Goal: Find specific page/section: Find specific page/section

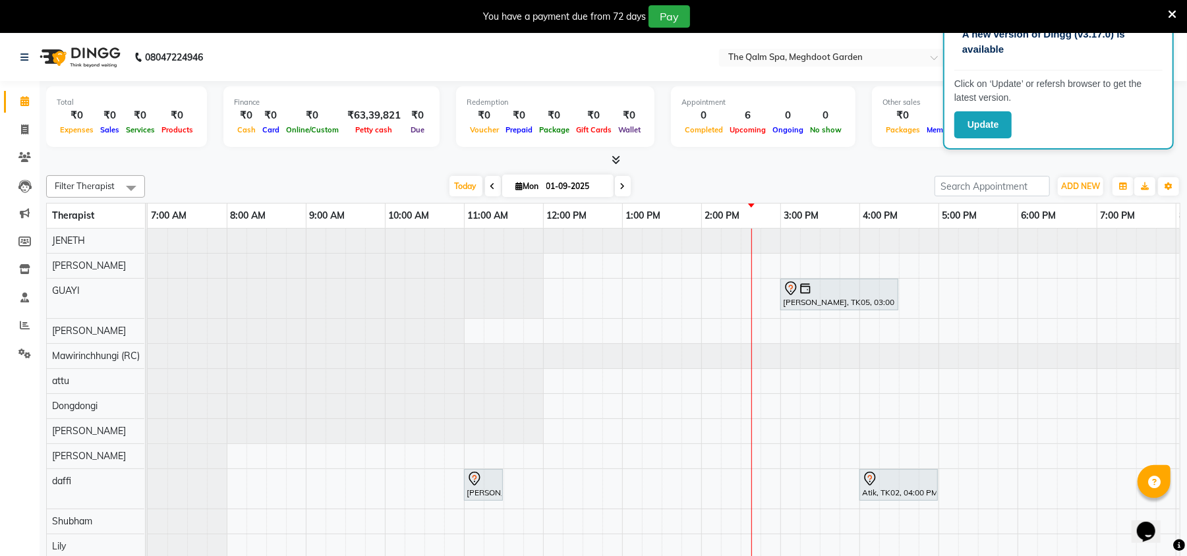
click at [1174, 12] on icon at bounding box center [1172, 15] width 9 height 12
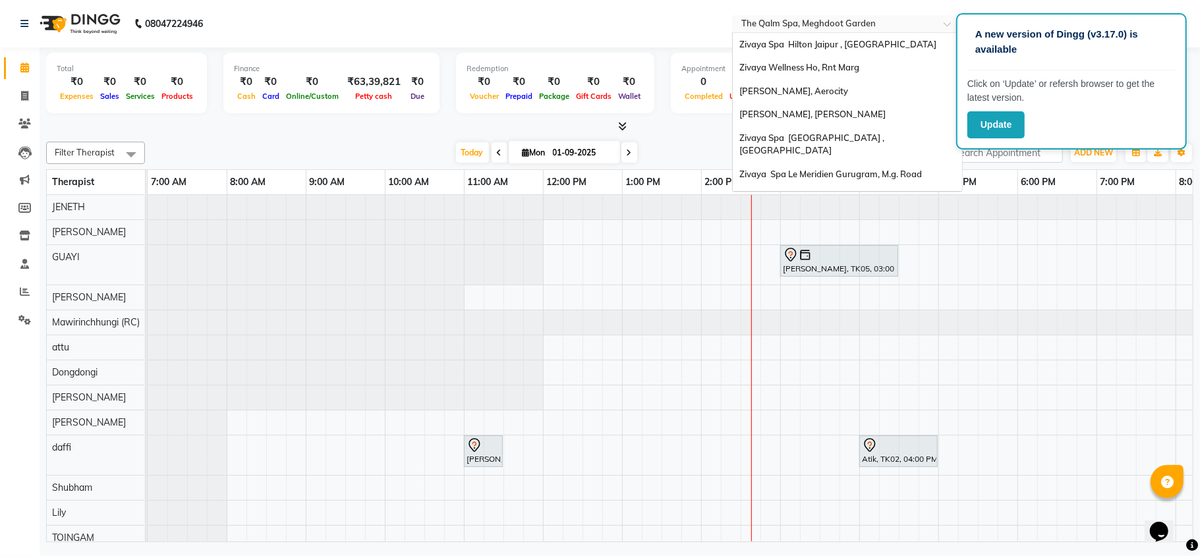
scroll to position [159, 0]
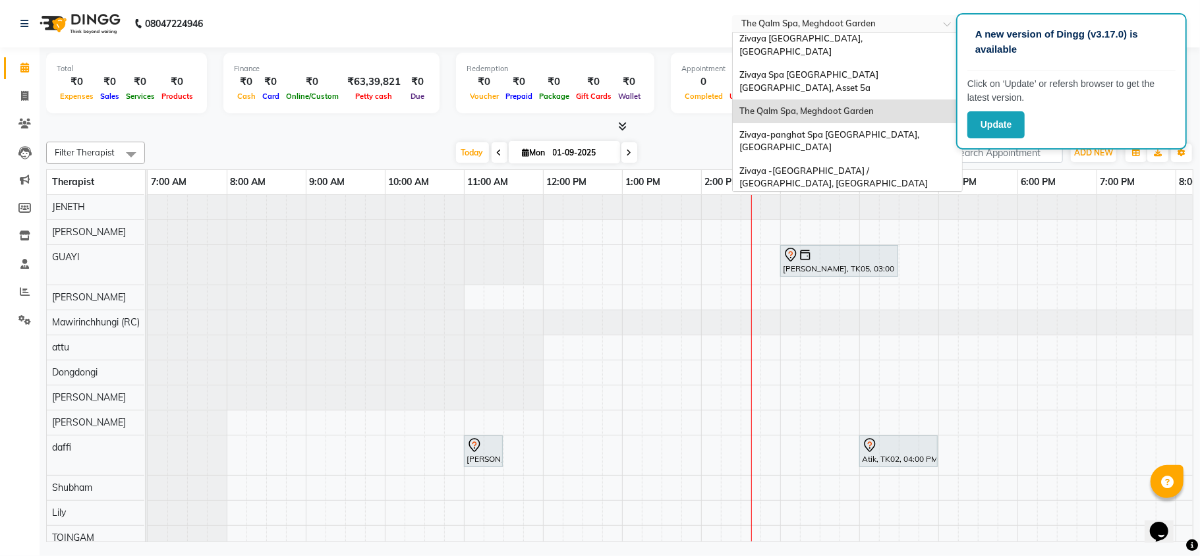
click at [803, 30] on input "text" at bounding box center [834, 24] width 191 height 13
click at [813, 202] on span "Zivaya Wellness & Spa, [GEOGRAPHIC_DATA]" at bounding box center [833, 207] width 187 height 11
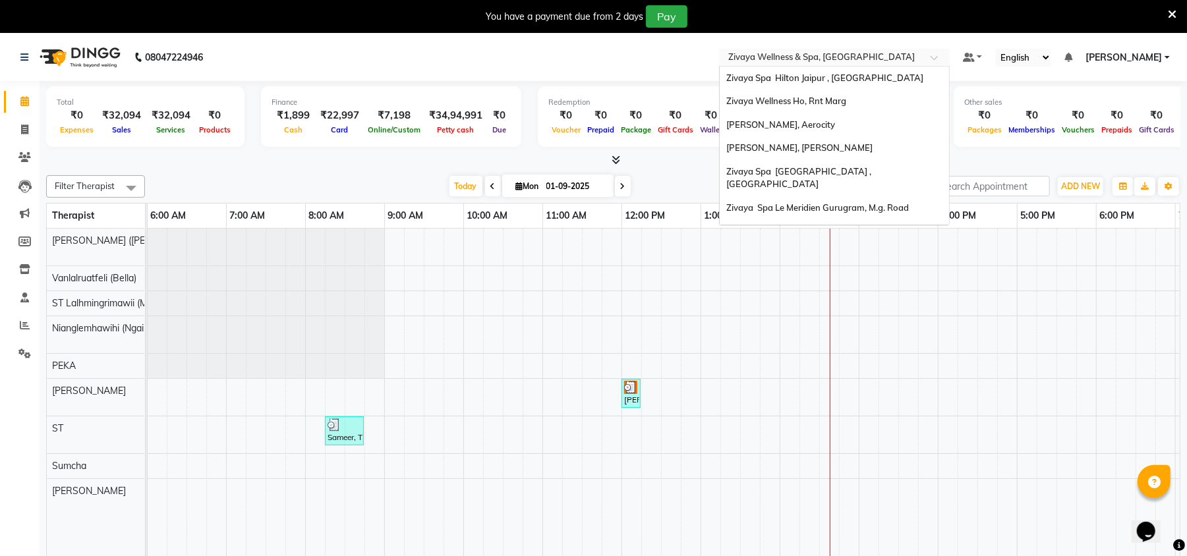
scroll to position [159, 0]
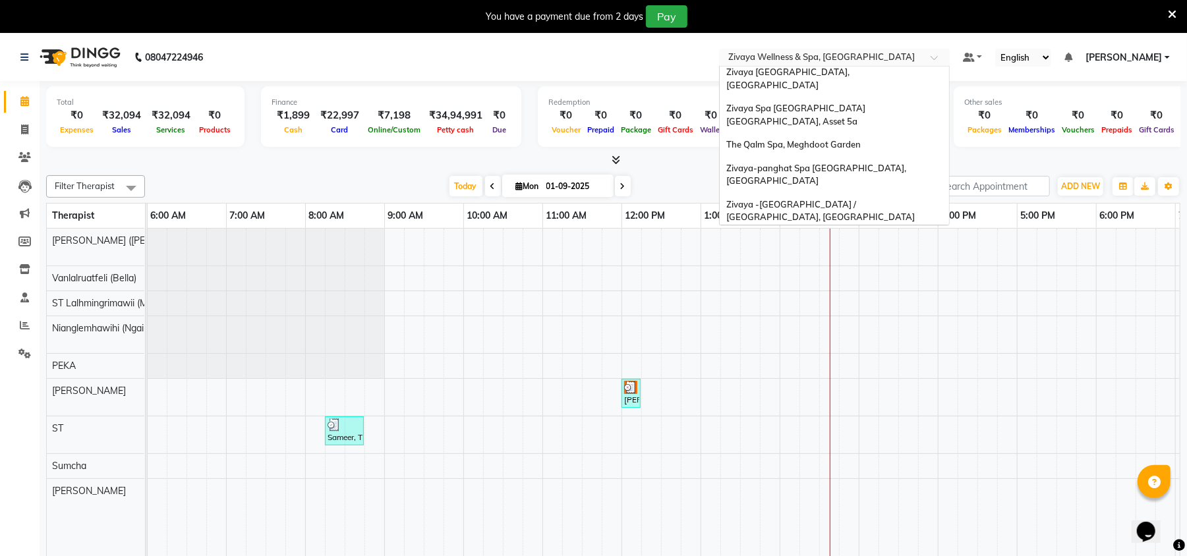
click at [825, 65] on ng-select "Select Location × Zivaya Wellness & Spa, Mumbai Airport Zivaya Spa Hilton Jaipu…" at bounding box center [834, 58] width 231 height 18
click at [856, 258] on span "Zivaya Wellness & Spa, [GEOGRAPHIC_DATA]" at bounding box center [819, 263] width 187 height 11
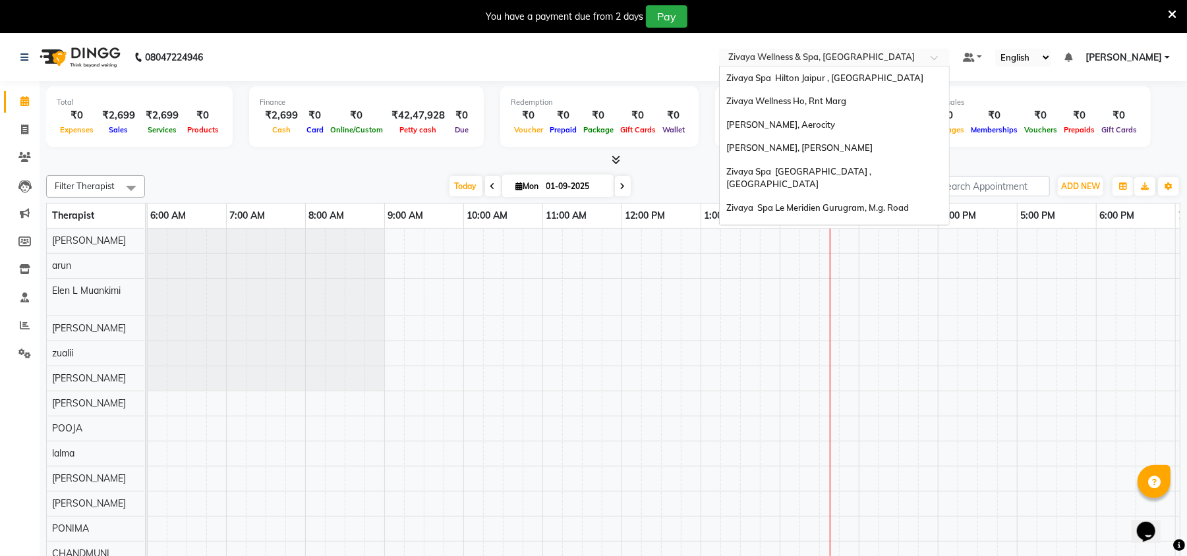
click at [844, 61] on input "text" at bounding box center [821, 58] width 191 height 13
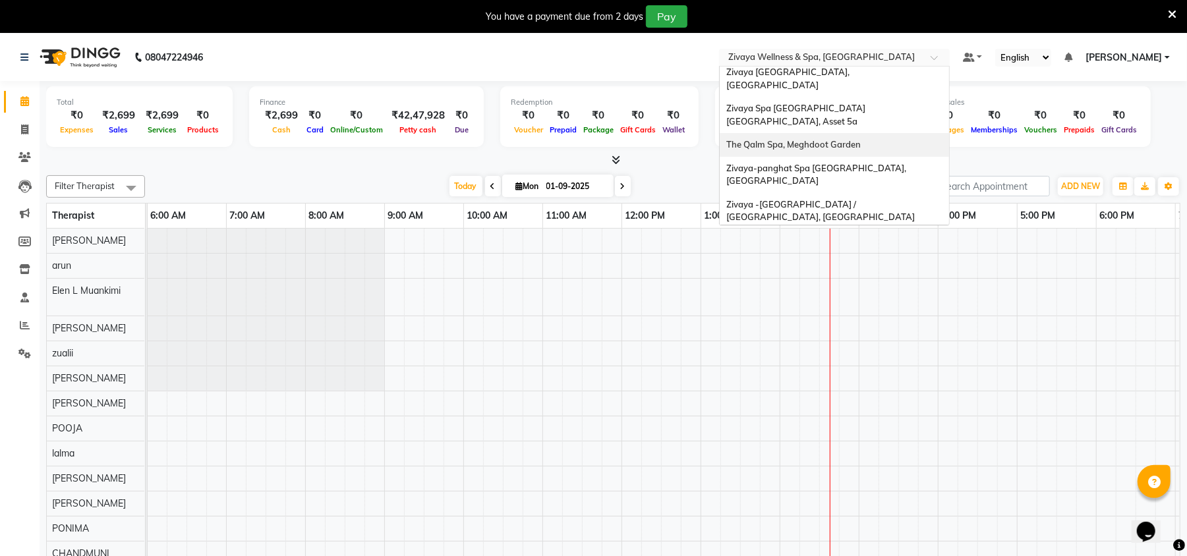
click at [852, 139] on span "The Qalm Spa, Meghdoot Garden" at bounding box center [793, 144] width 134 height 11
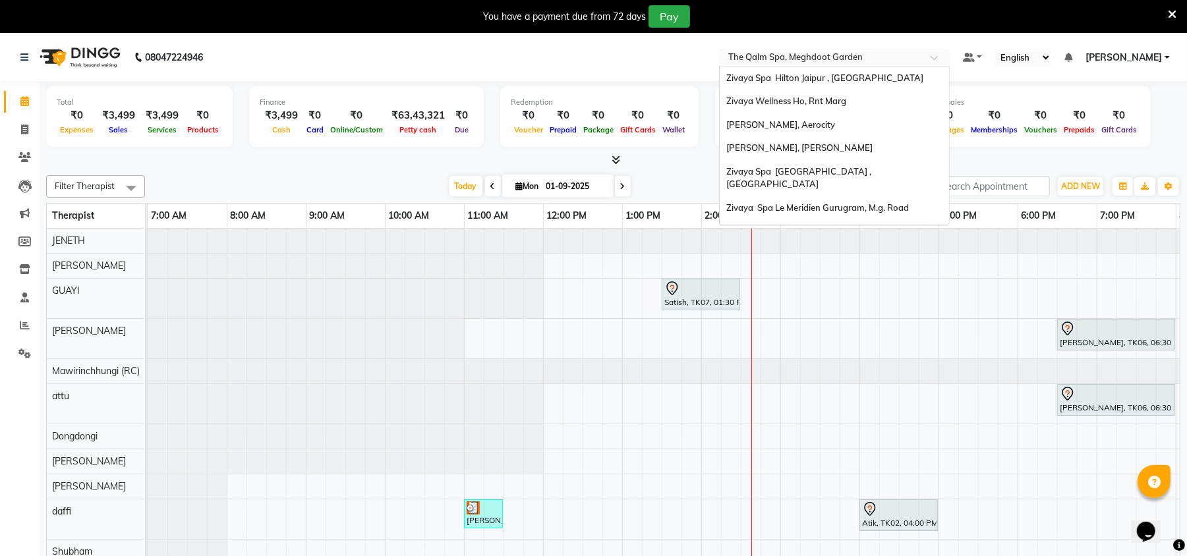
scroll to position [159, 0]
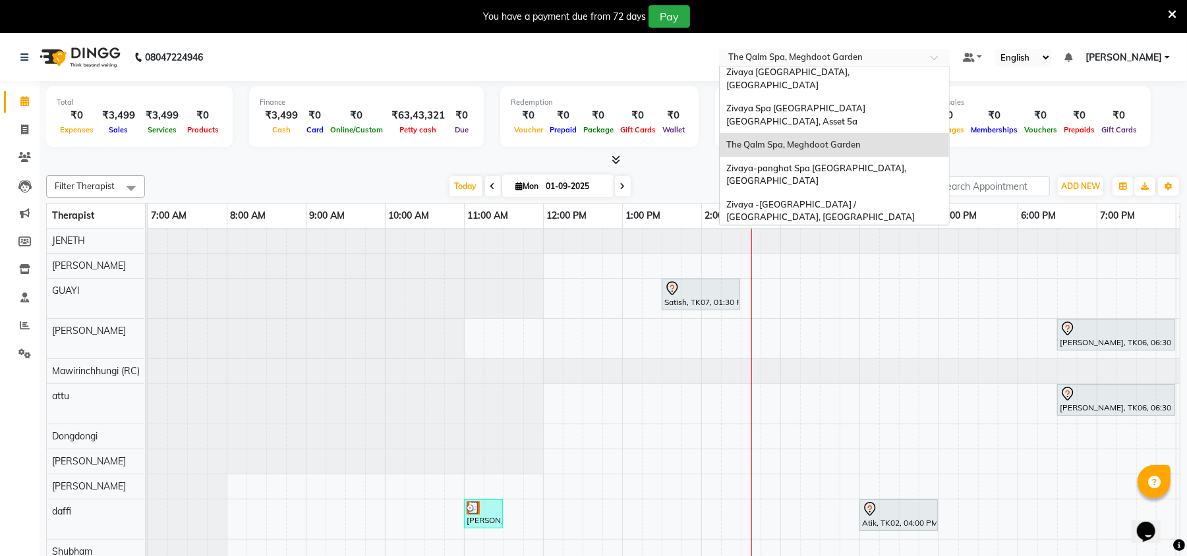
click at [836, 55] on input "text" at bounding box center [821, 58] width 191 height 13
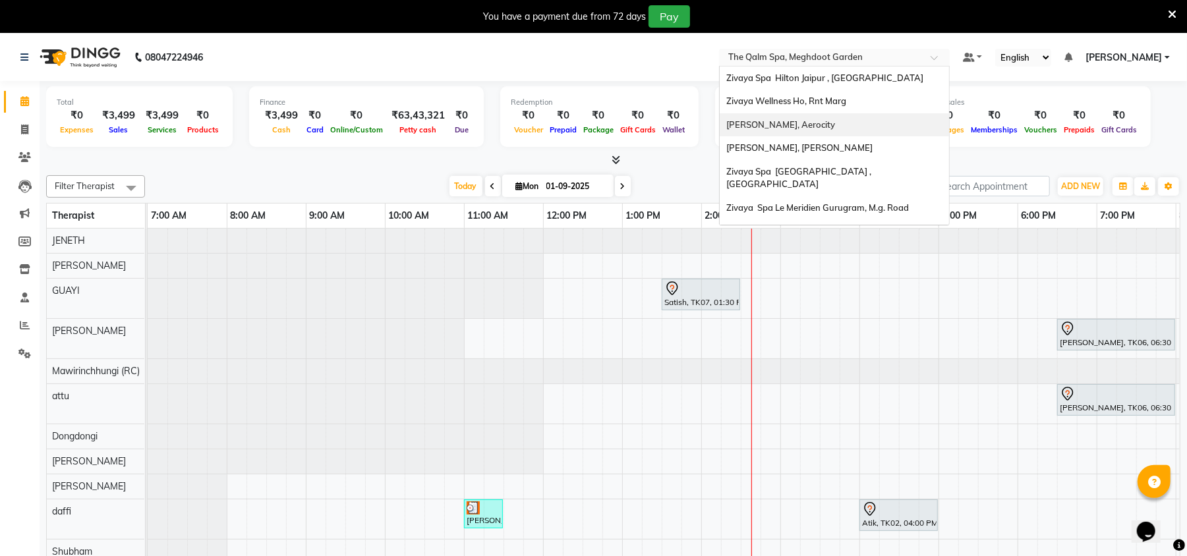
click at [855, 122] on div "[PERSON_NAME], Aerocity" at bounding box center [834, 125] width 229 height 24
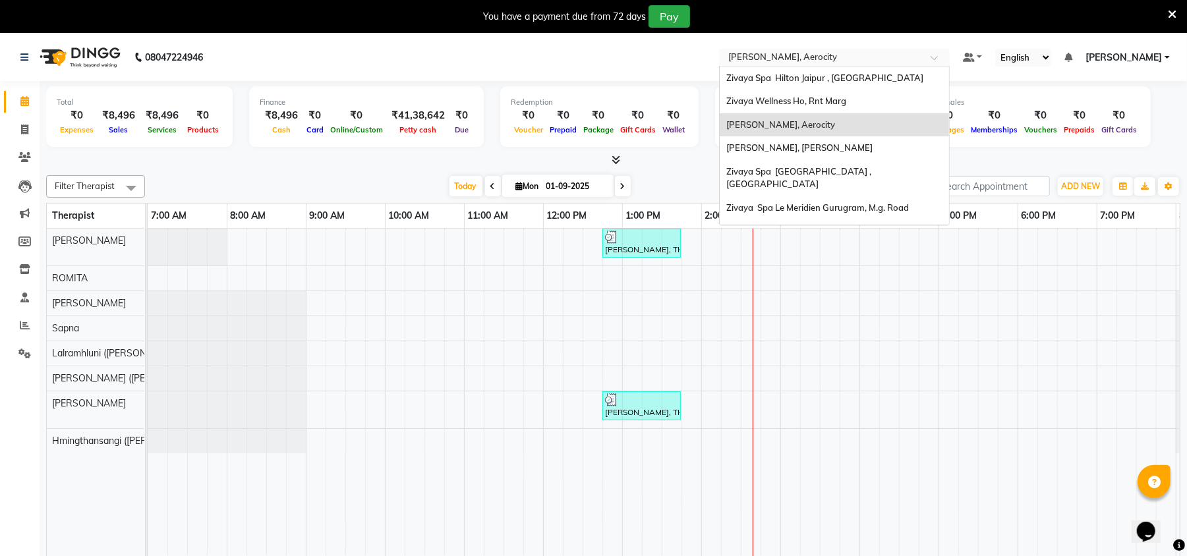
click at [773, 64] on input "text" at bounding box center [821, 58] width 191 height 13
click at [807, 153] on span "[PERSON_NAME], [PERSON_NAME]" at bounding box center [799, 147] width 146 height 11
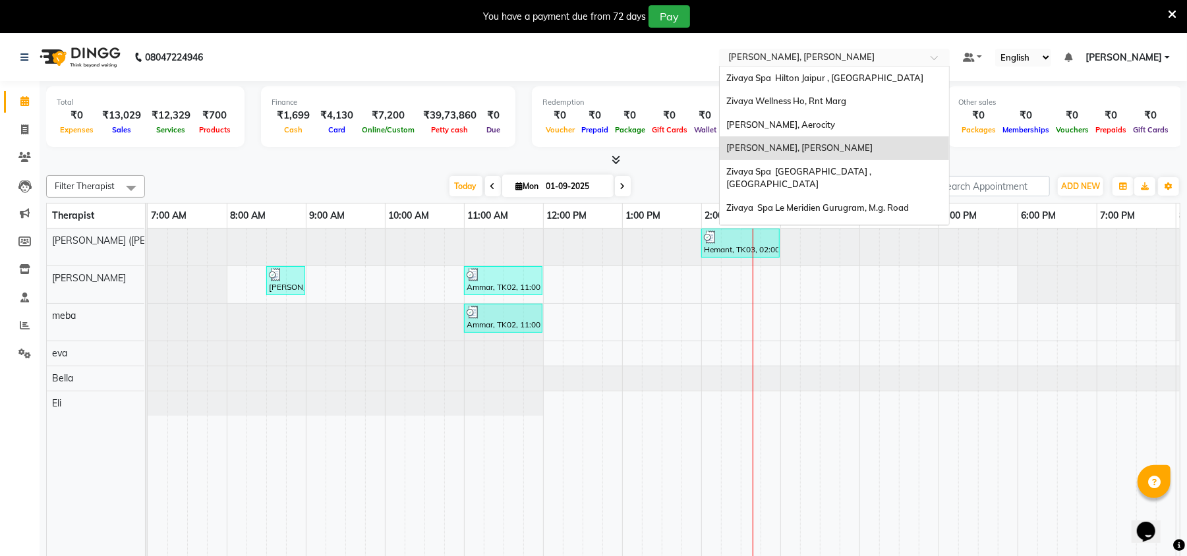
click at [798, 53] on input "text" at bounding box center [821, 58] width 191 height 13
click at [829, 202] on span "Zivaya Spa Le Meridien Gurugram, M.g. Road" at bounding box center [817, 207] width 183 height 11
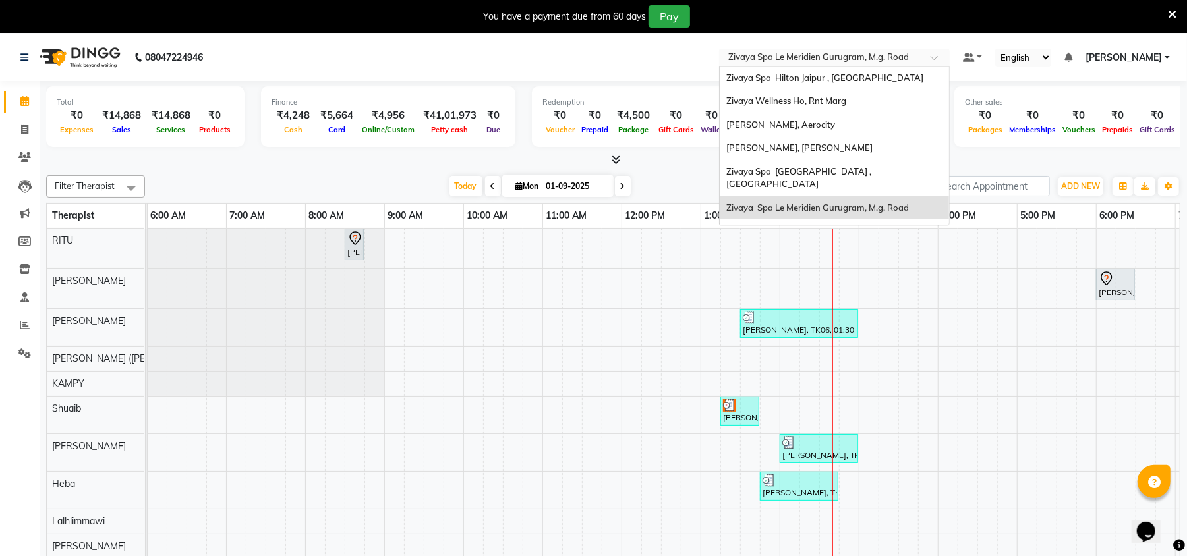
click at [814, 63] on input "text" at bounding box center [821, 58] width 191 height 13
click at [854, 225] on span "Zivaya [GEOGRAPHIC_DATA], [GEOGRAPHIC_DATA]" at bounding box center [789, 237] width 127 height 24
